Goal: Information Seeking & Learning: Learn about a topic

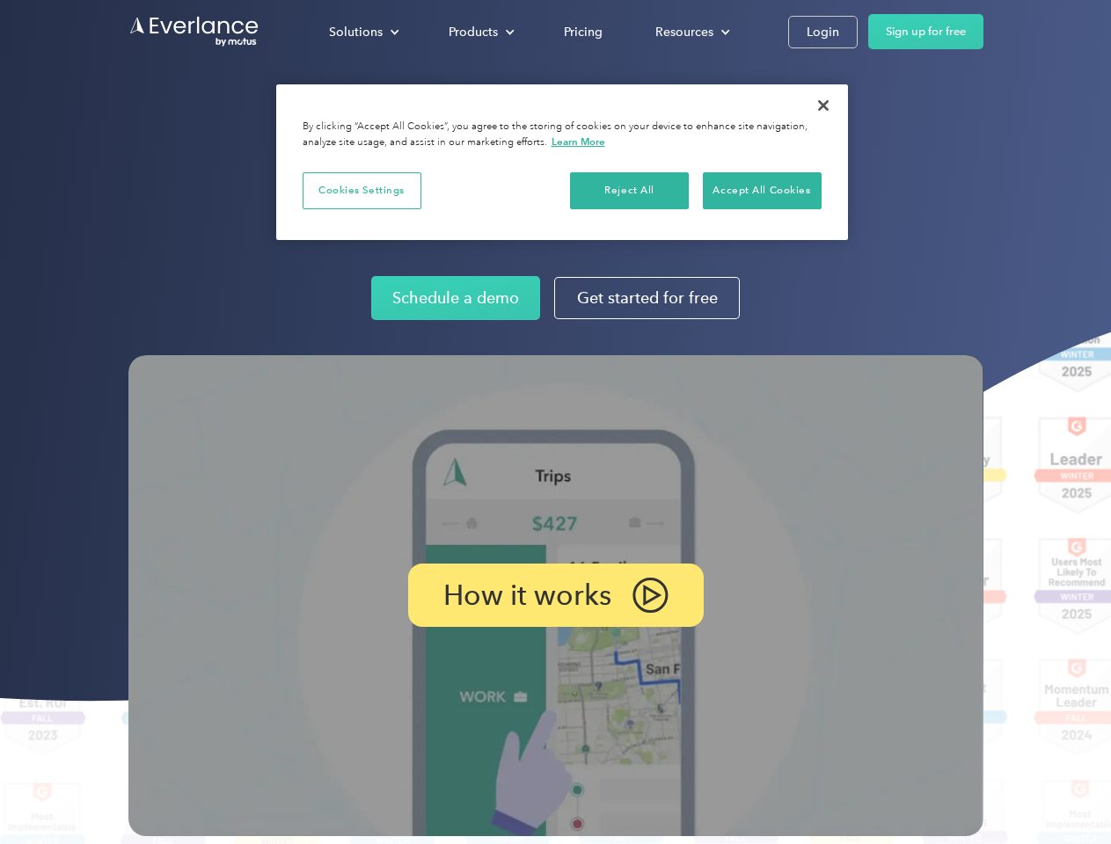
click at [555, 422] on img at bounding box center [555, 595] width 855 height 481
click at [363, 32] on div "Solutions" at bounding box center [356, 32] width 54 height 22
click at [479, 32] on div "Products" at bounding box center [473, 32] width 49 height 22
click at [690, 32] on div "Resources" at bounding box center [684, 32] width 58 height 22
click at [555, 595] on p "How it works" at bounding box center [527, 595] width 168 height 21
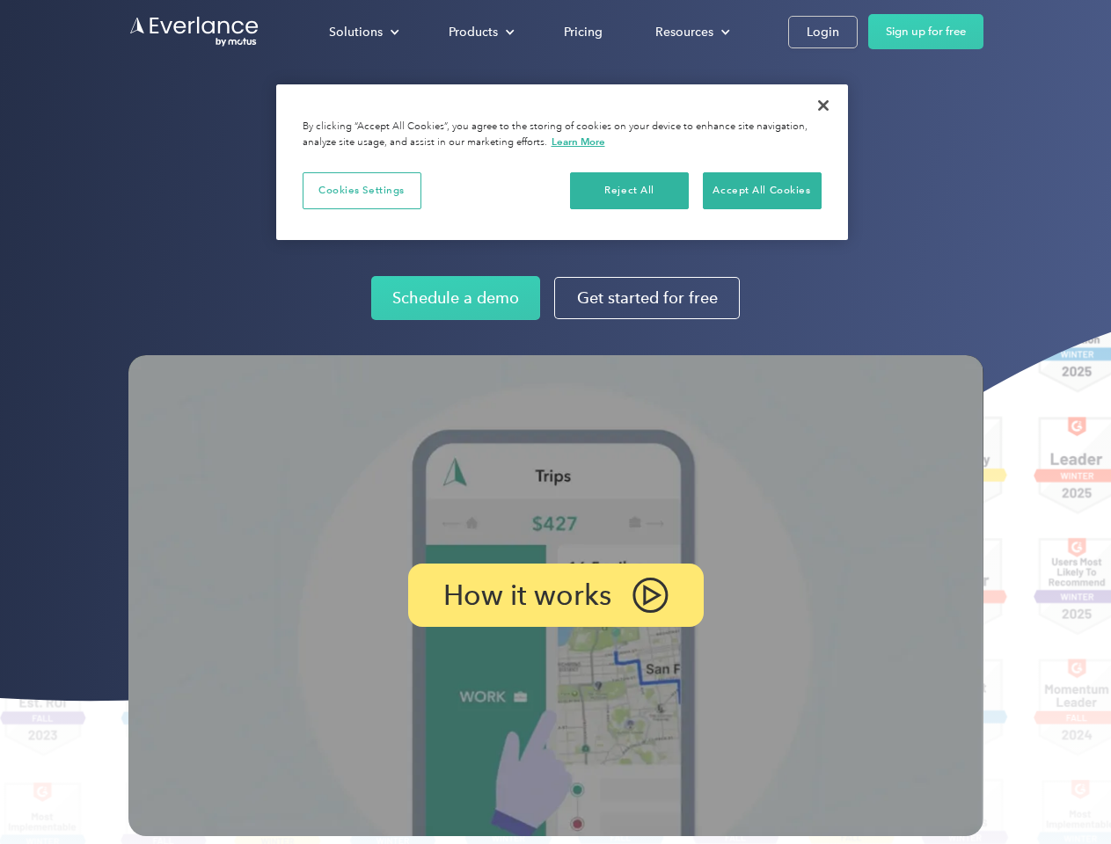
click at [362, 190] on button "Cookies Settings" at bounding box center [362, 190] width 119 height 37
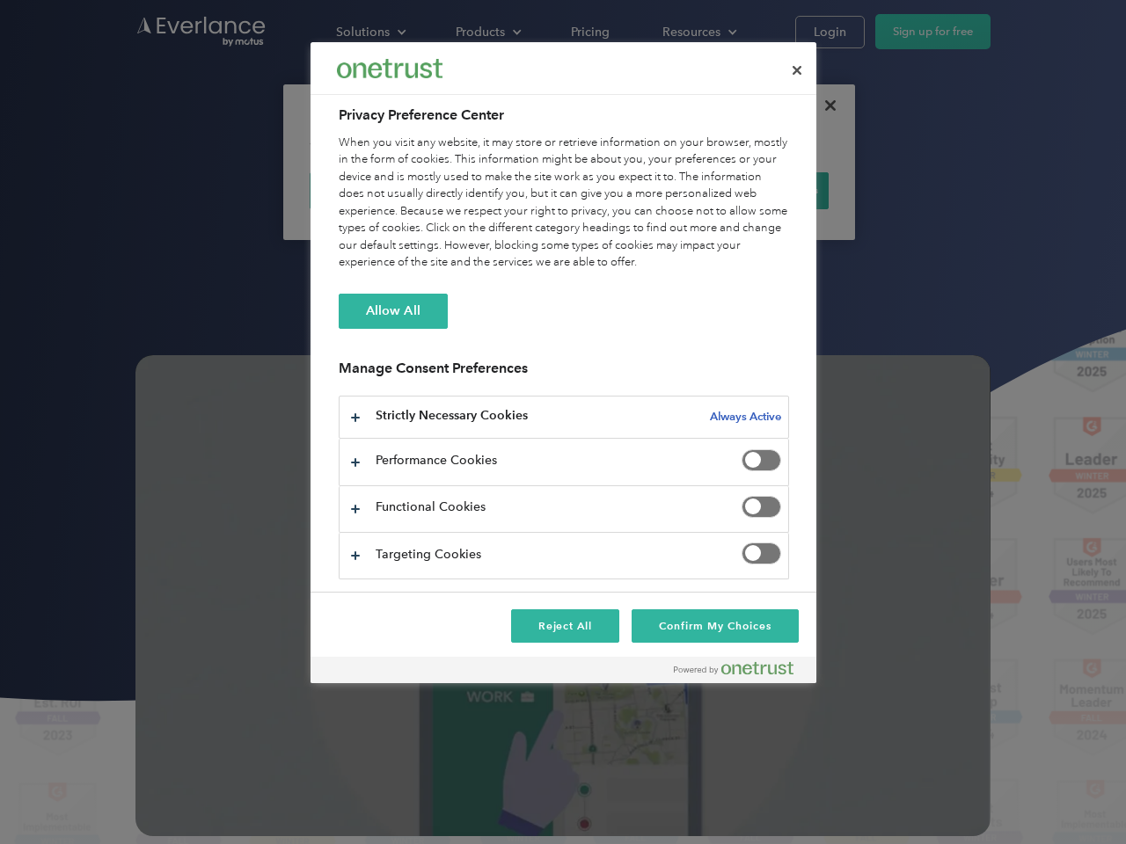
click at [630, 190] on div "When you visit any website, it may store or retrieve information on your browse…" at bounding box center [564, 203] width 450 height 137
click at [762, 190] on div "When you visit any website, it may store or retrieve information on your browse…" at bounding box center [564, 203] width 450 height 137
click at [823, 106] on div at bounding box center [563, 422] width 1126 height 844
